Goal: Find specific page/section: Locate a particular part of the current website

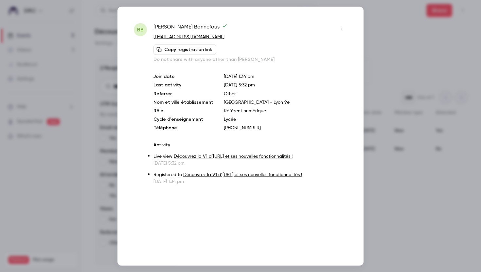
click at [431, 99] on div at bounding box center [240, 136] width 481 height 272
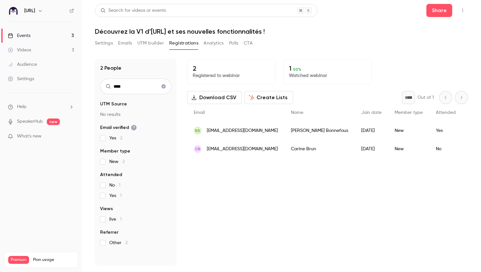
click at [38, 49] on link "Videos 3" at bounding box center [41, 50] width 82 height 14
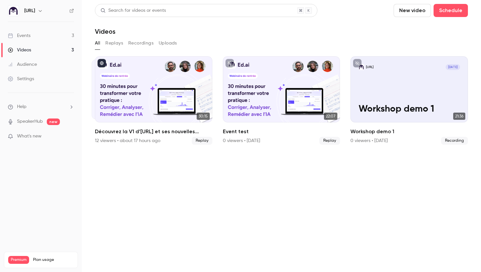
click at [42, 38] on link "Events 3" at bounding box center [41, 35] width 82 height 14
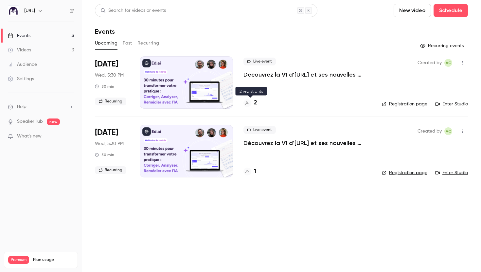
click at [256, 102] on h4 "2" at bounding box center [255, 103] width 3 height 9
click at [29, 69] on link "Audience" at bounding box center [41, 64] width 82 height 14
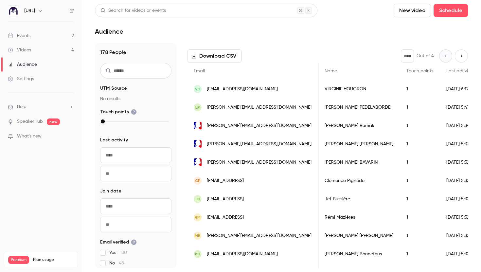
scroll to position [124, 0]
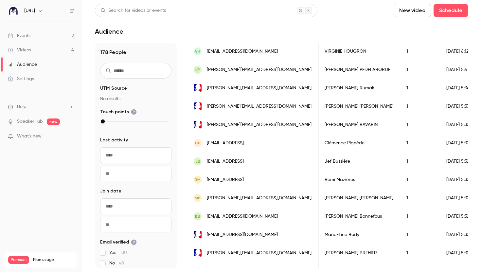
click at [242, 54] on span "[EMAIL_ADDRESS][DOMAIN_NAME]" at bounding box center [242, 51] width 71 height 7
click at [252, 70] on span "[PERSON_NAME][EMAIL_ADDRESS][DOMAIN_NAME]" at bounding box center [259, 69] width 105 height 7
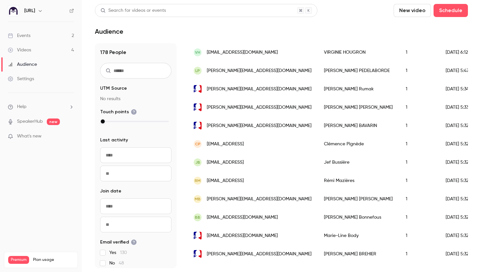
scroll to position [0, 0]
click at [40, 35] on link "Events 2" at bounding box center [41, 35] width 82 height 14
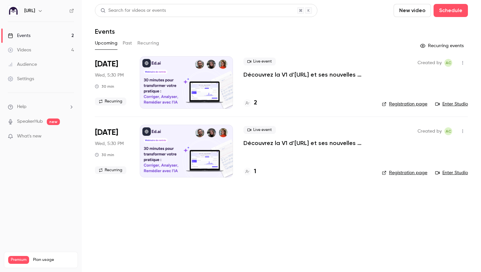
click at [410, 104] on link "Registration page" at bounding box center [404, 104] width 45 height 7
click at [143, 42] on button "Recurring" at bounding box center [148, 43] width 22 height 10
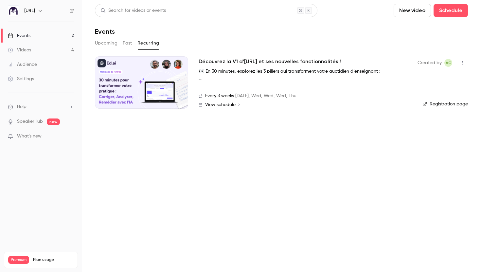
click at [436, 105] on link "Registration page" at bounding box center [445, 104] width 45 height 7
